Goal: Task Accomplishment & Management: Use online tool/utility

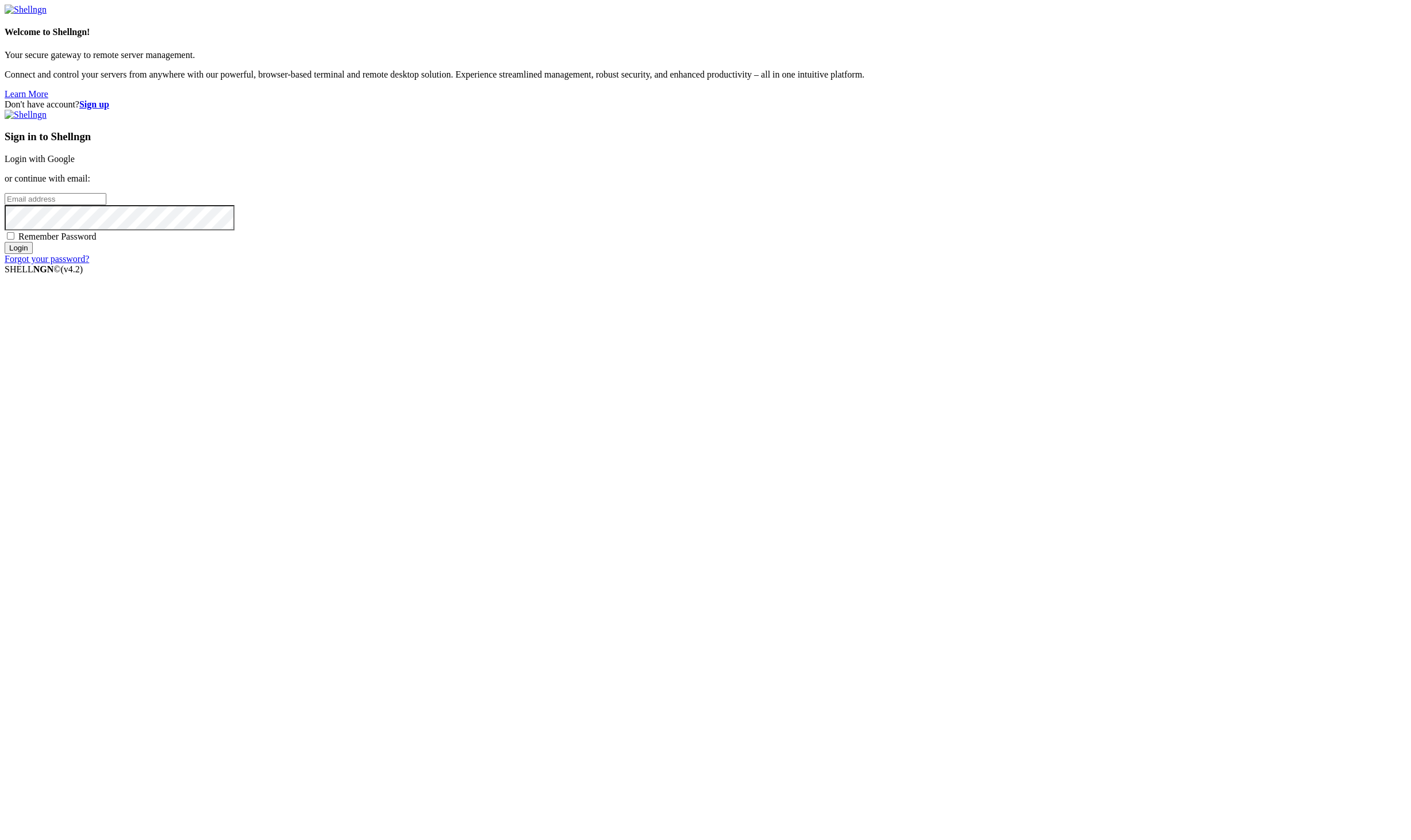
click at [228, 17] on span at bounding box center [224, 13] width 9 height 9
type input "[PERSON_NAME][EMAIL_ADDRESS][DOMAIN_NAME]"
click at [89, 264] on link "Forgot your password?" at bounding box center [47, 259] width 85 height 10
click at [228, 17] on span at bounding box center [224, 13] width 9 height 9
type input "[PERSON_NAME][EMAIL_ADDRESS][DOMAIN_NAME]"
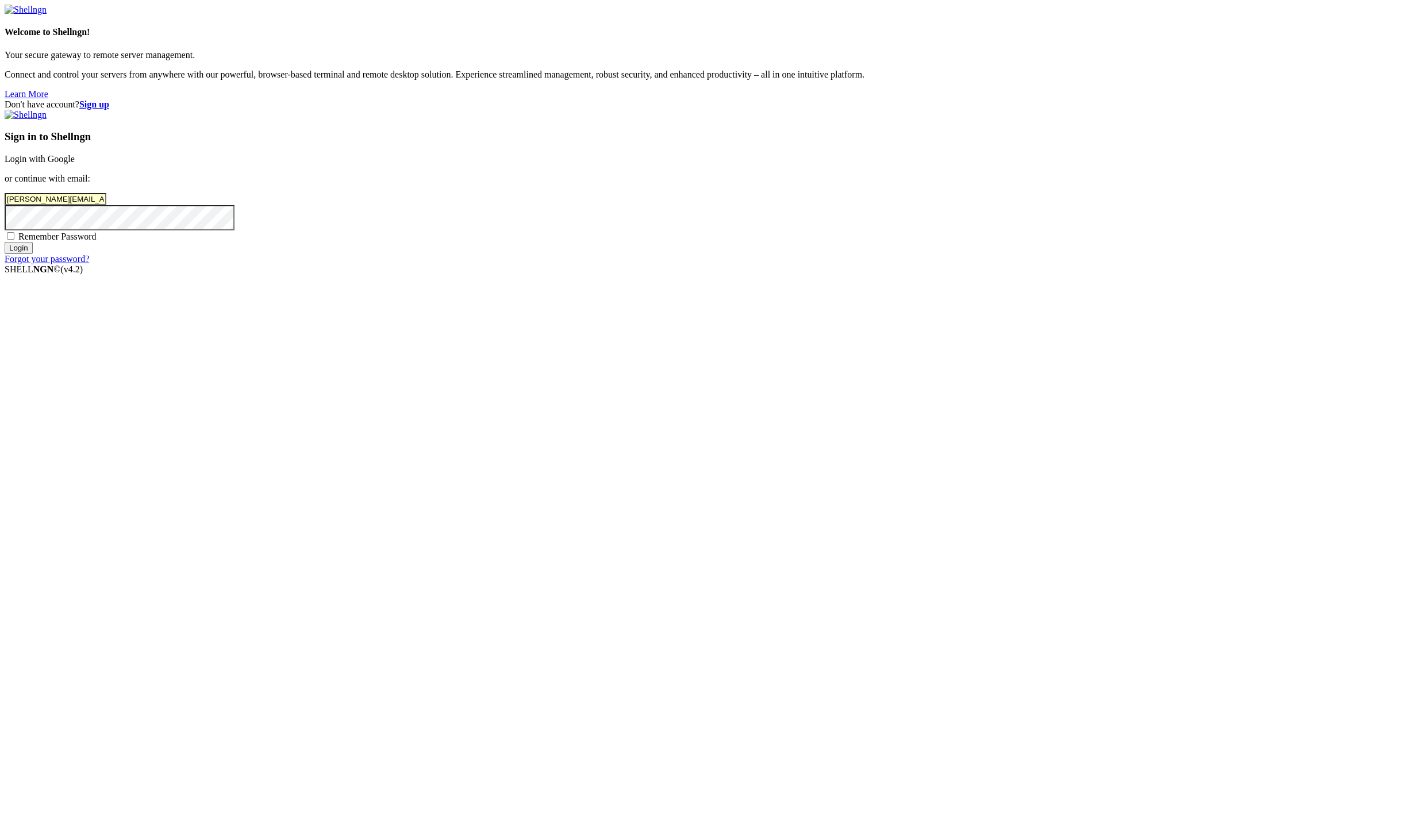
click at [33, 254] on input "Login" at bounding box center [19, 248] width 28 height 12
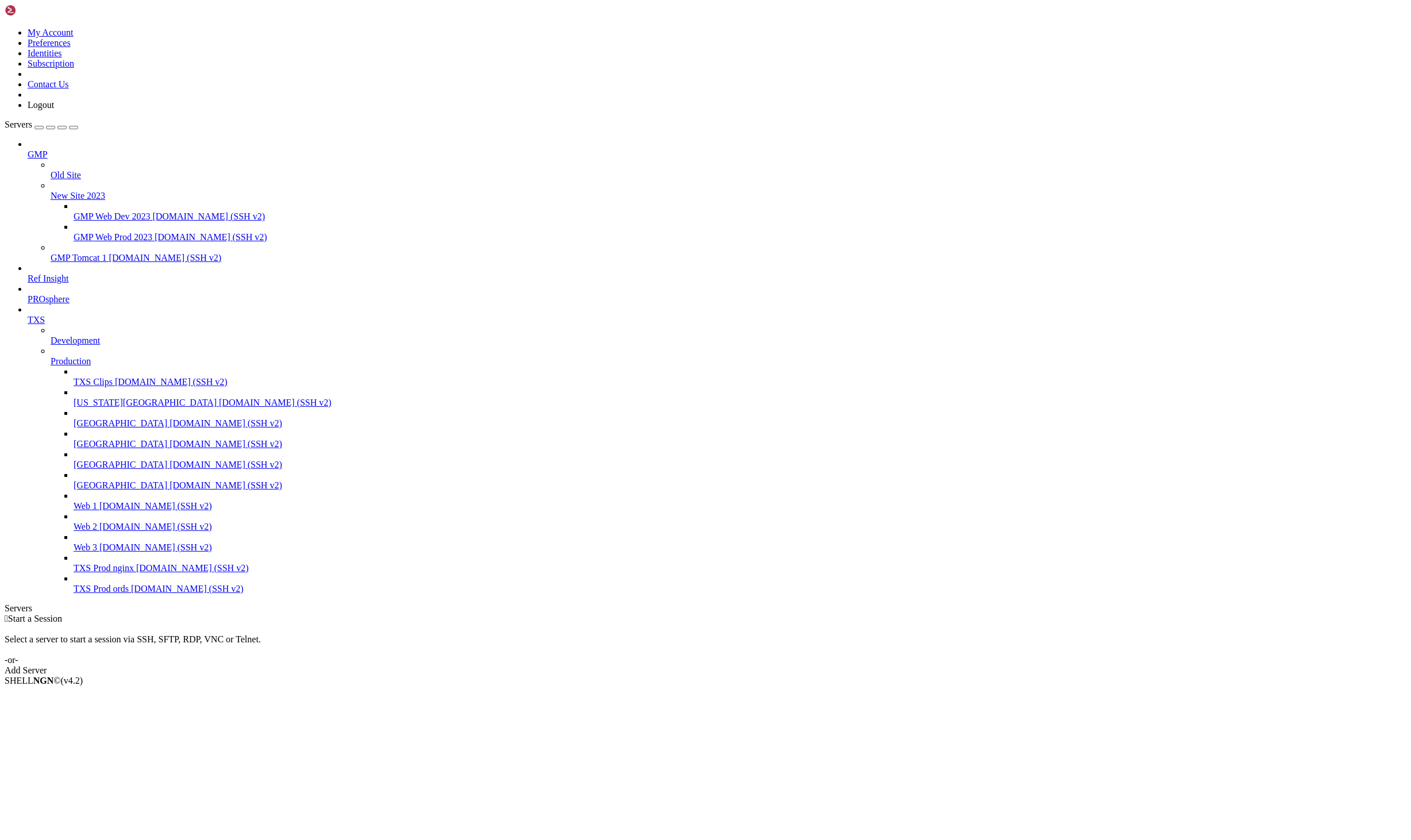
drag, startPoint x: 143, startPoint y: 170, endPoint x: 391, endPoint y: 172, distance: 248.0
click at [391, 172] on div "My Account Preferences Identities Subscription Contact Us Logout Servers GMP Ol…" at bounding box center [706, 340] width 1402 height 671
click at [152, 232] on span "GMP Web Prod 2023" at bounding box center [113, 237] width 79 height 10
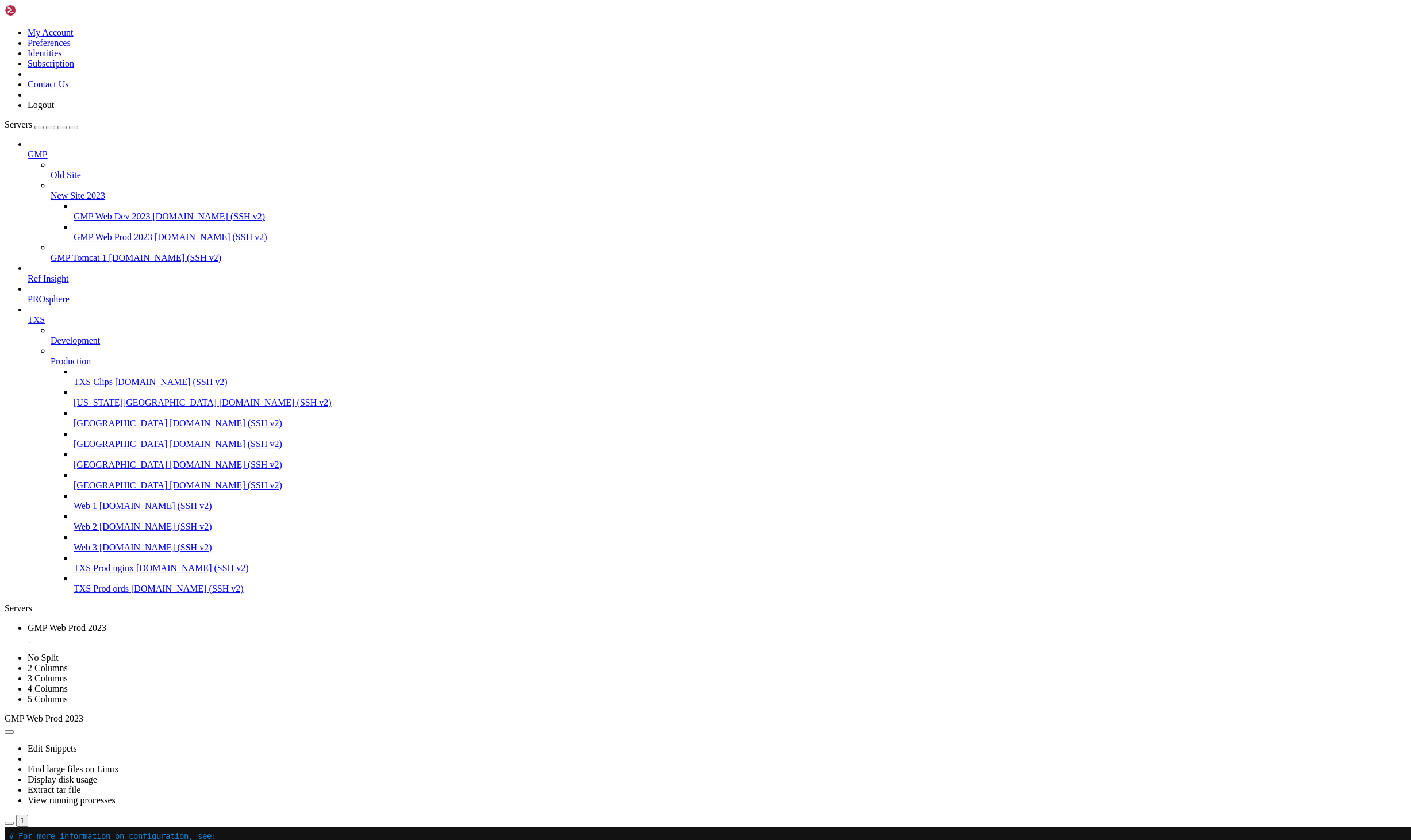
drag, startPoint x: 9, startPoint y: 1003, endPoint x: 117, endPoint y: 1186, distance: 212.5
drag, startPoint x: 417, startPoint y: 1089, endPoint x: 424, endPoint y: 1082, distance: 9.9
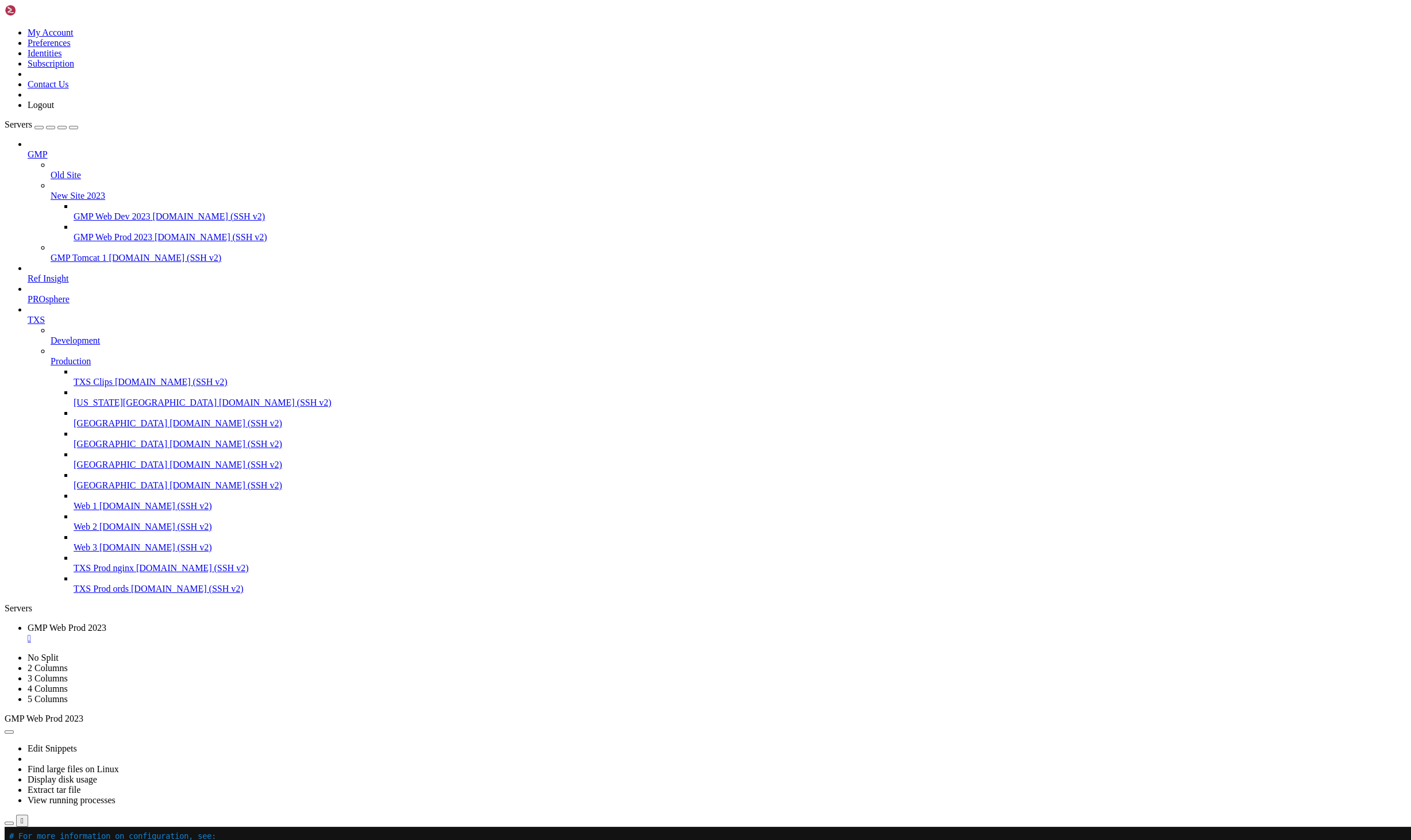
drag, startPoint x: 251, startPoint y: 1329, endPoint x: 41, endPoint y: 1281, distance: 215.4
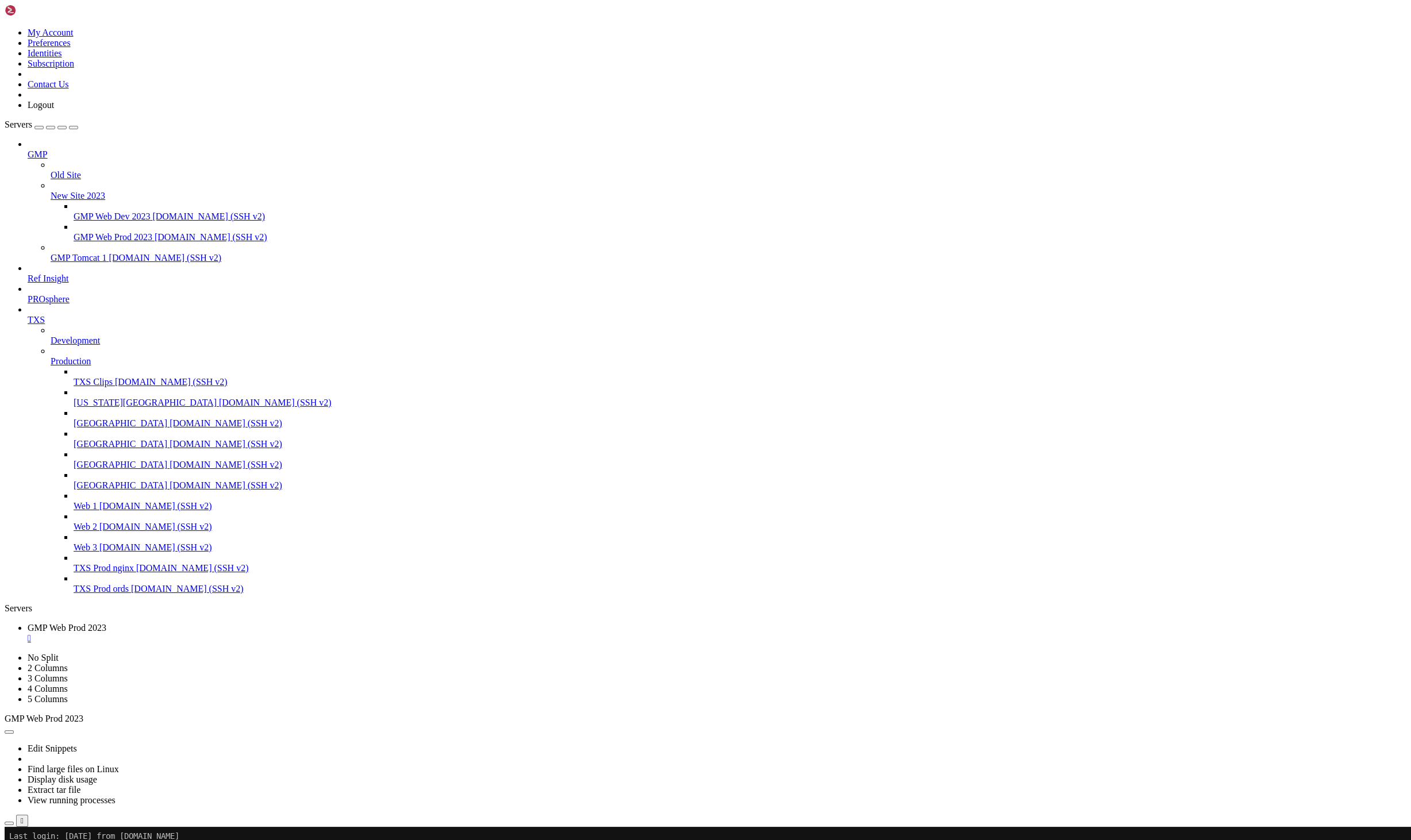
drag, startPoint x: 467, startPoint y: 1274, endPoint x: 259, endPoint y: 1276, distance: 208.0
drag, startPoint x: 65, startPoint y: 1288, endPoint x: 119, endPoint y: 1291, distance: 54.1
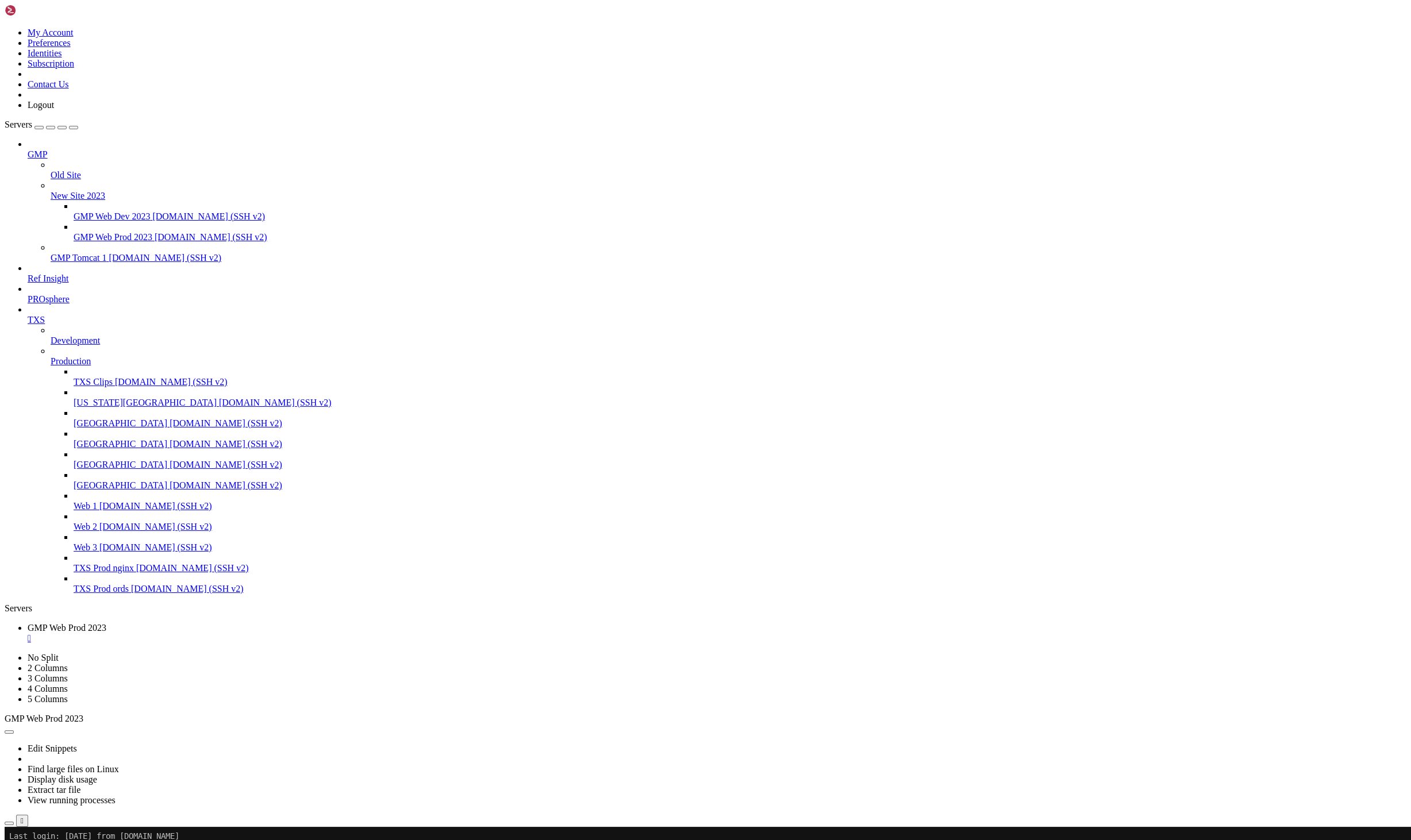
drag, startPoint x: 99, startPoint y: 1255, endPoint x: 251, endPoint y: 1325, distance: 167.3
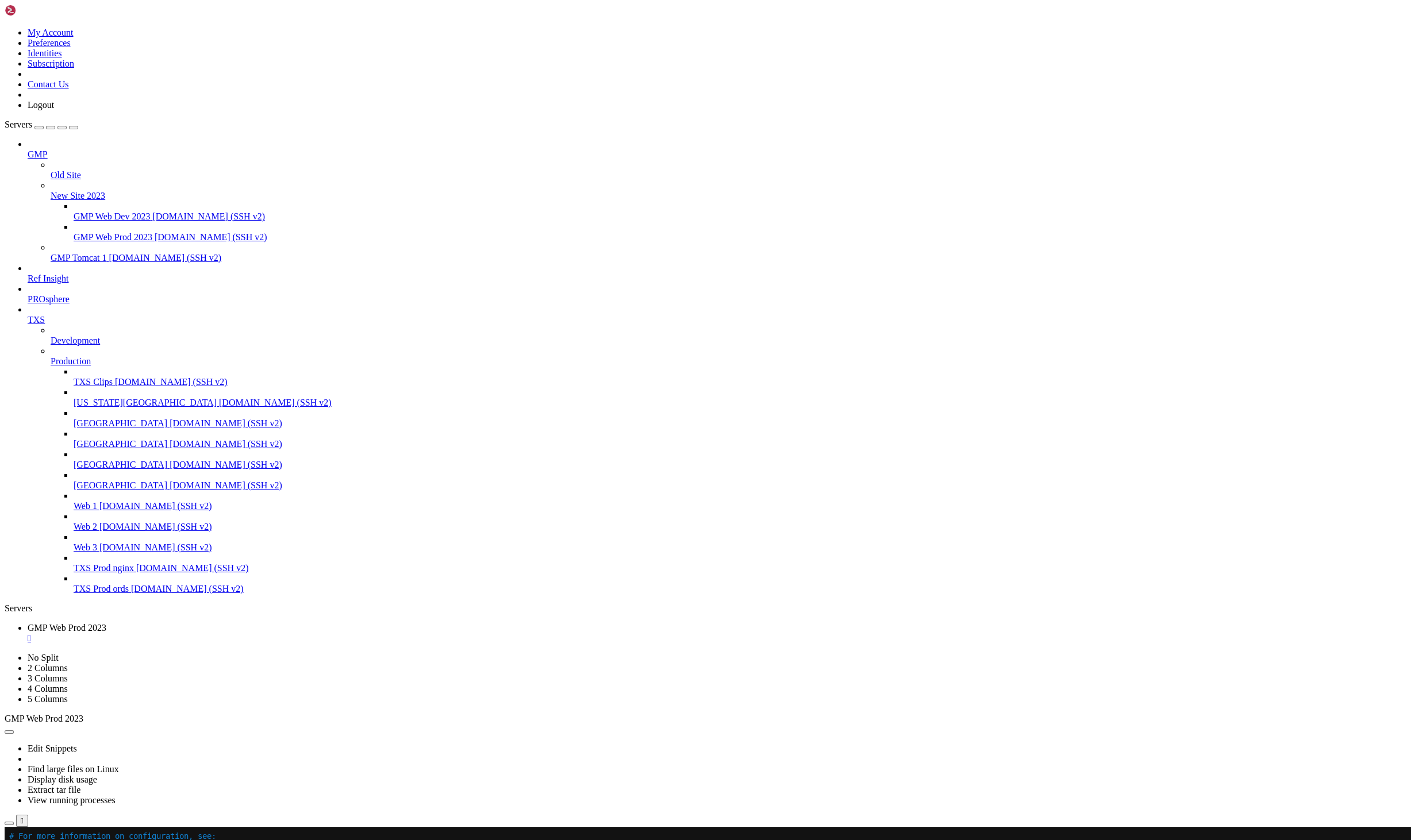
scroll to position [39, 0]
drag, startPoint x: 363, startPoint y: 1281, endPoint x: 143, endPoint y: 1345, distance: 229.1
drag, startPoint x: 205, startPoint y: 1308, endPoint x: 211, endPoint y: 1242, distance: 66.3
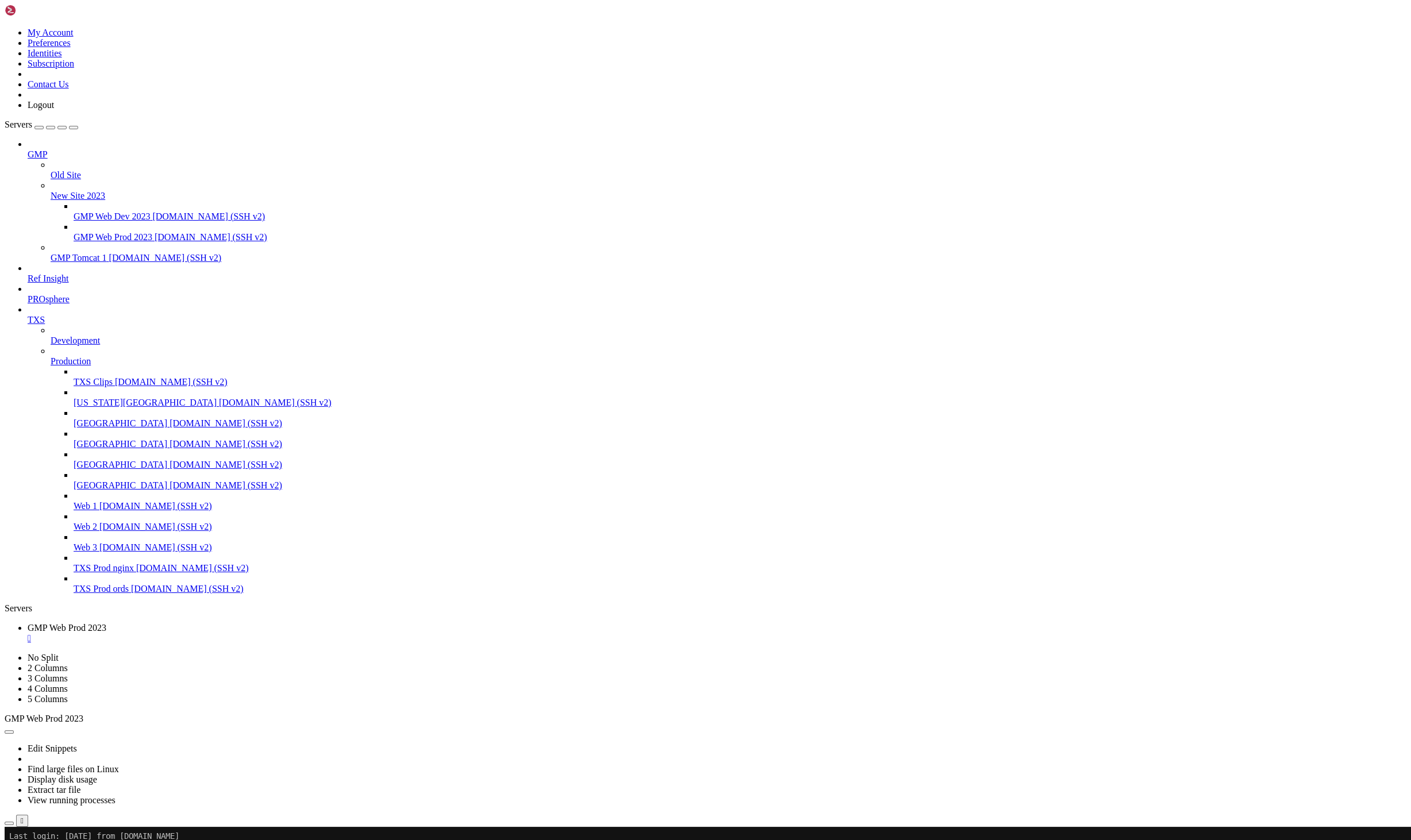
scroll to position [49, 0]
